Goal: Navigation & Orientation: Find specific page/section

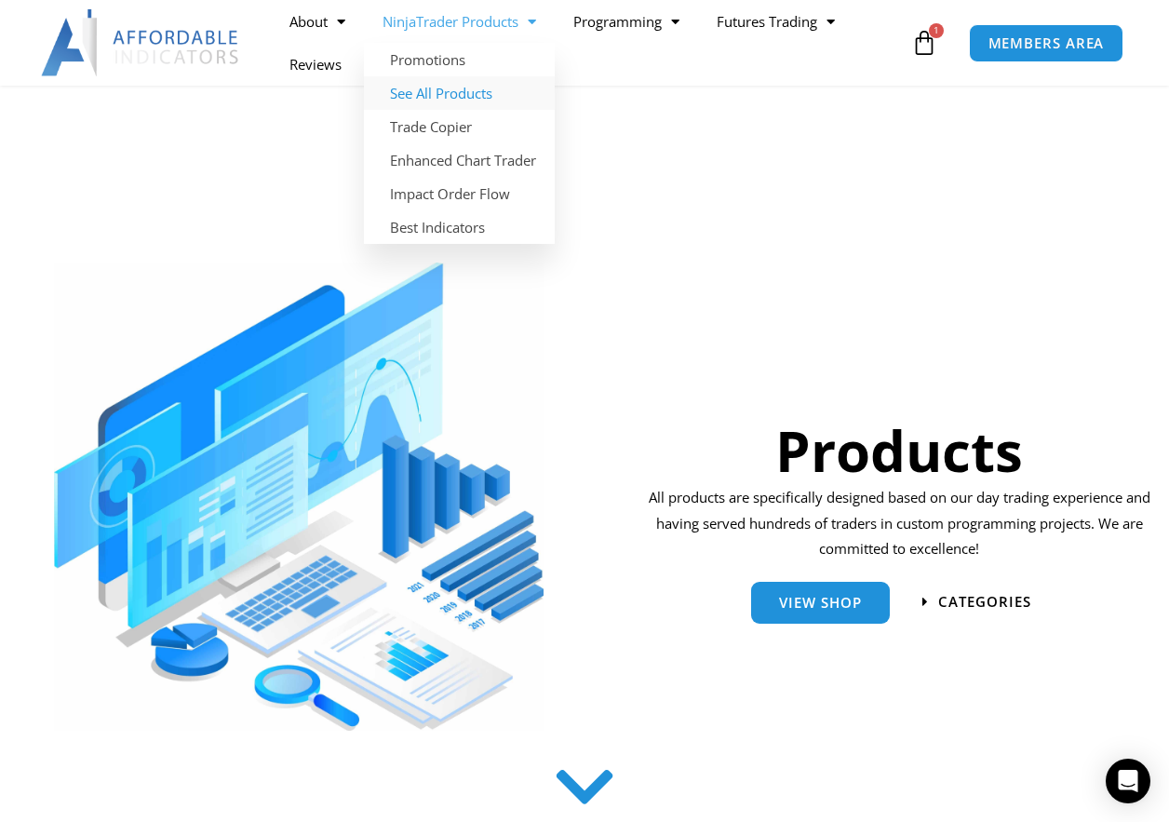
click at [459, 94] on link "See All Products" at bounding box center [459, 93] width 191 height 34
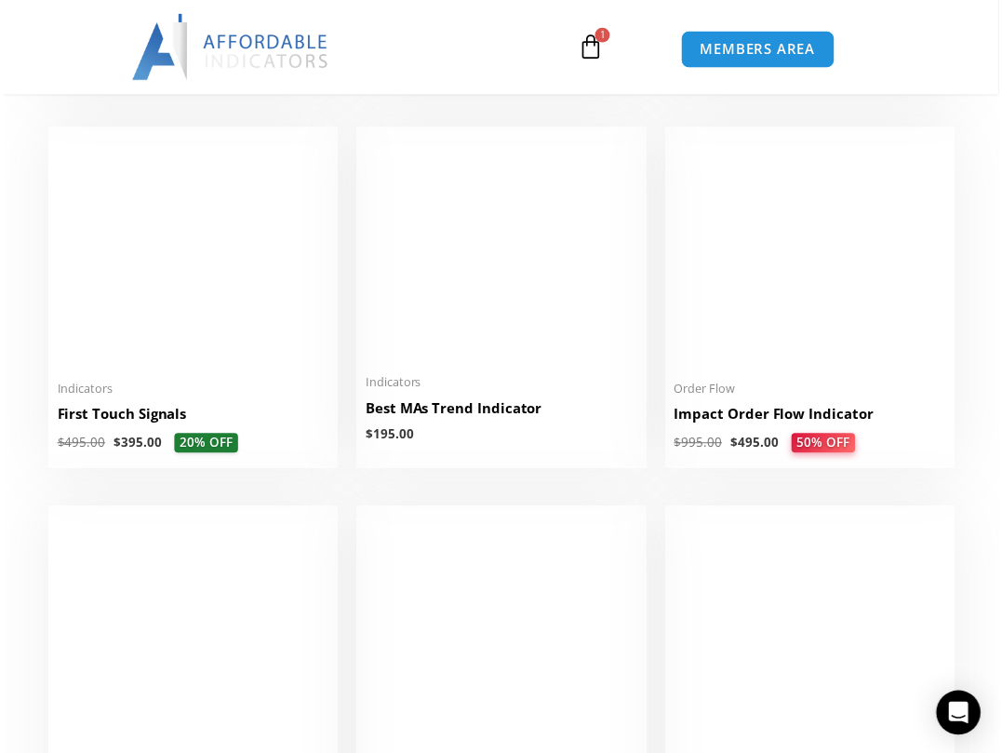
scroll to position [2672, 0]
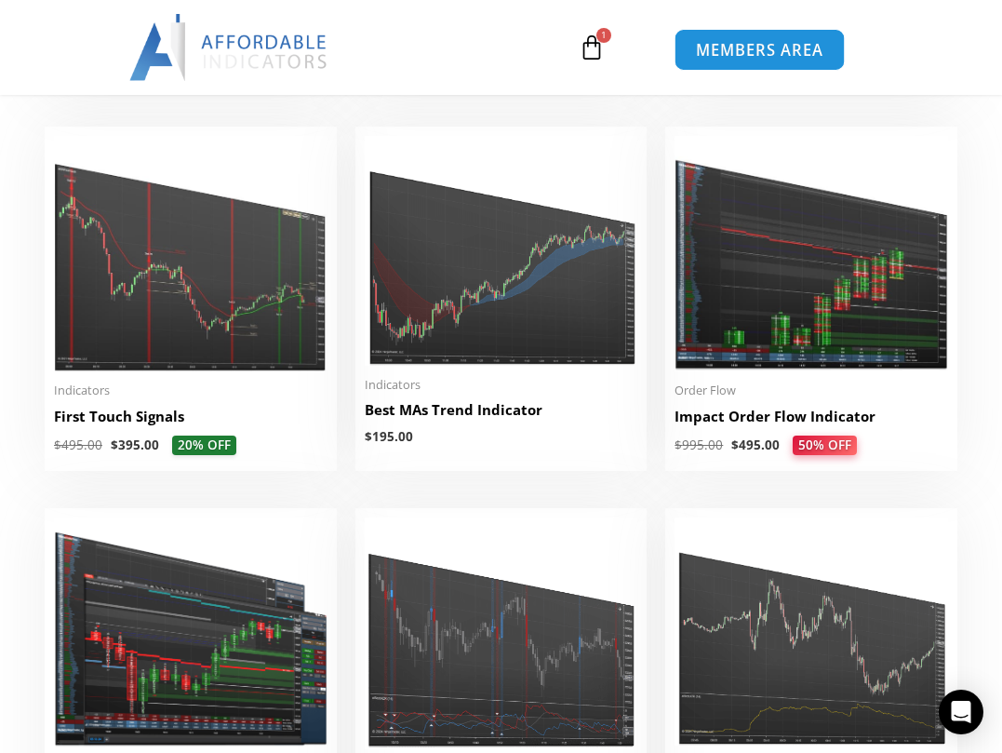
click at [732, 49] on span "MEMBERS AREA" at bounding box center [759, 50] width 127 height 16
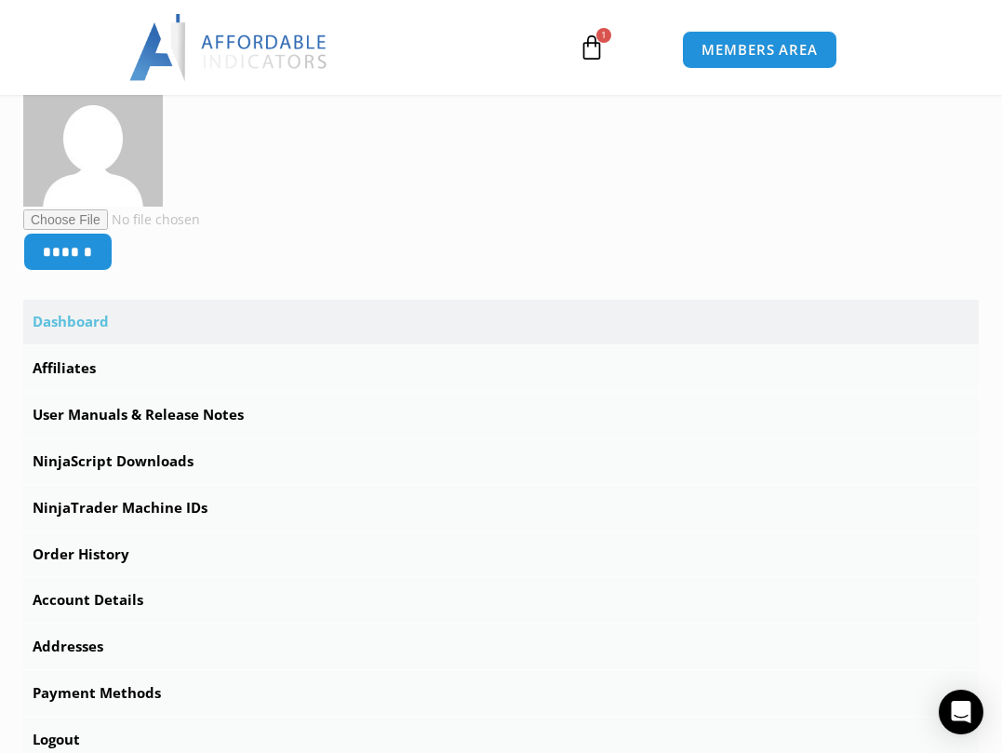
scroll to position [465, 0]
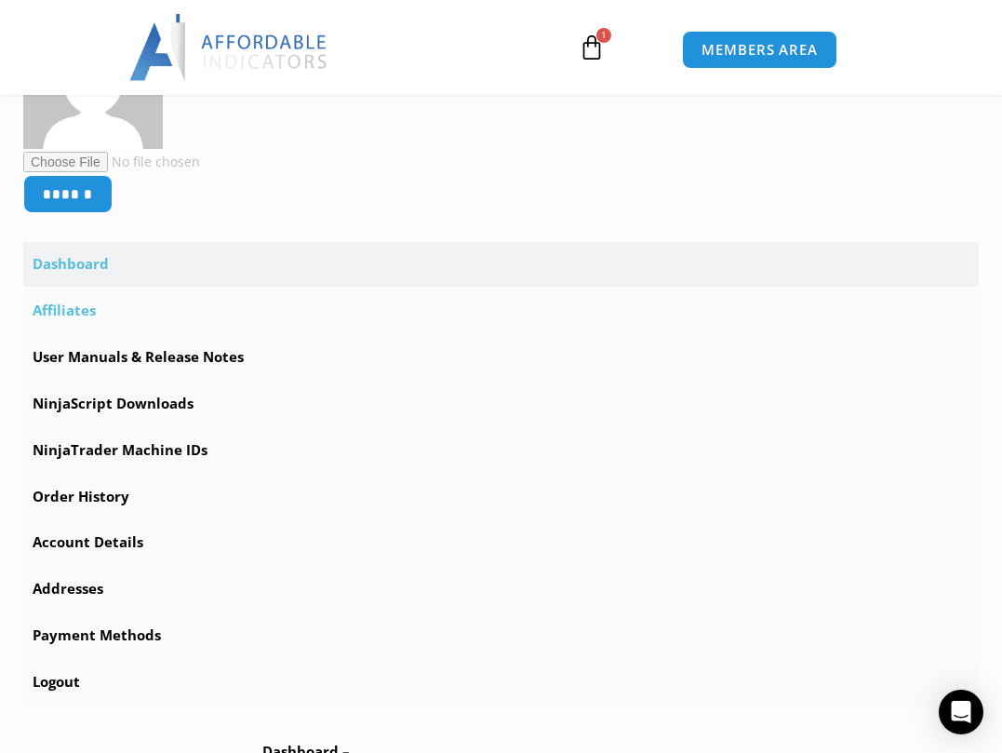
click at [73, 315] on link "Affiliates" at bounding box center [501, 310] width 956 height 45
